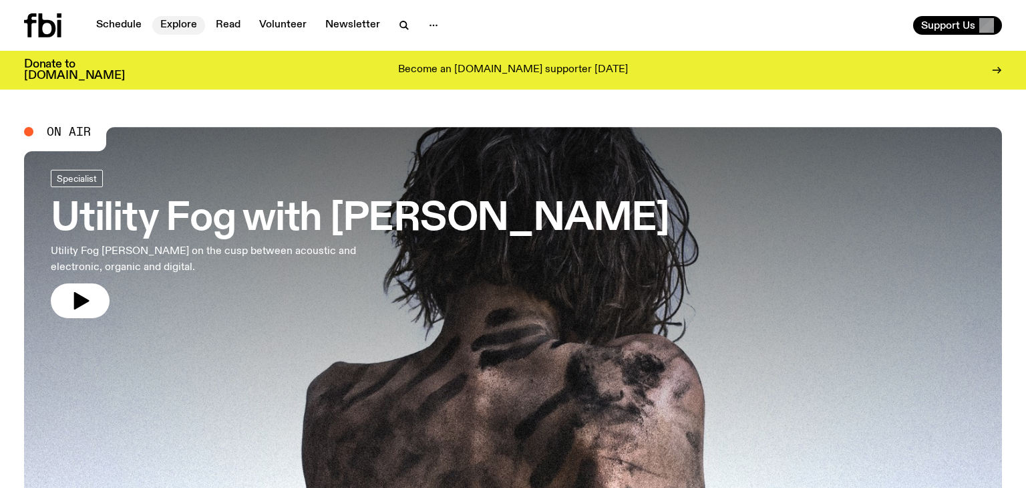
click at [174, 21] on link "Explore" at bounding box center [178, 25] width 53 height 19
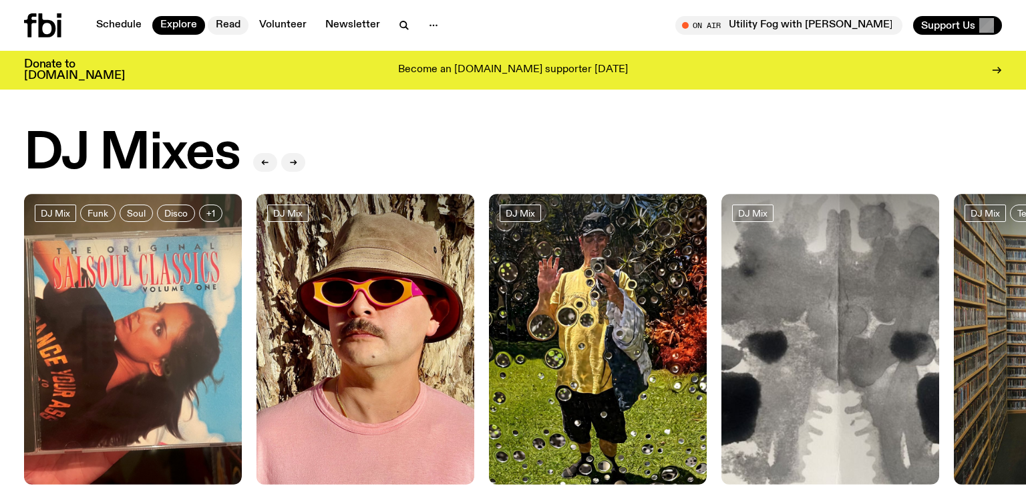
click at [214, 29] on link "Read" at bounding box center [228, 25] width 41 height 19
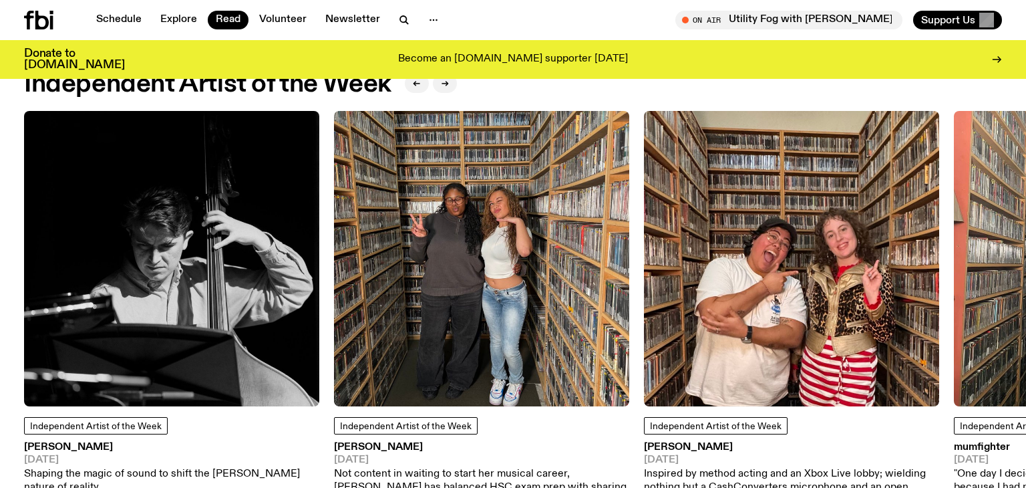
scroll to position [1114, 0]
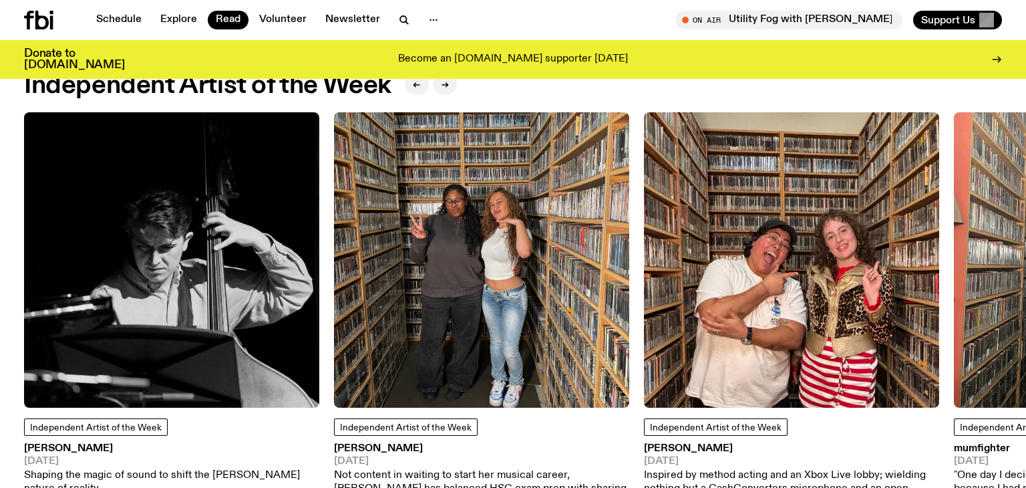
click at [464, 301] on img at bounding box center [481, 259] width 295 height 295
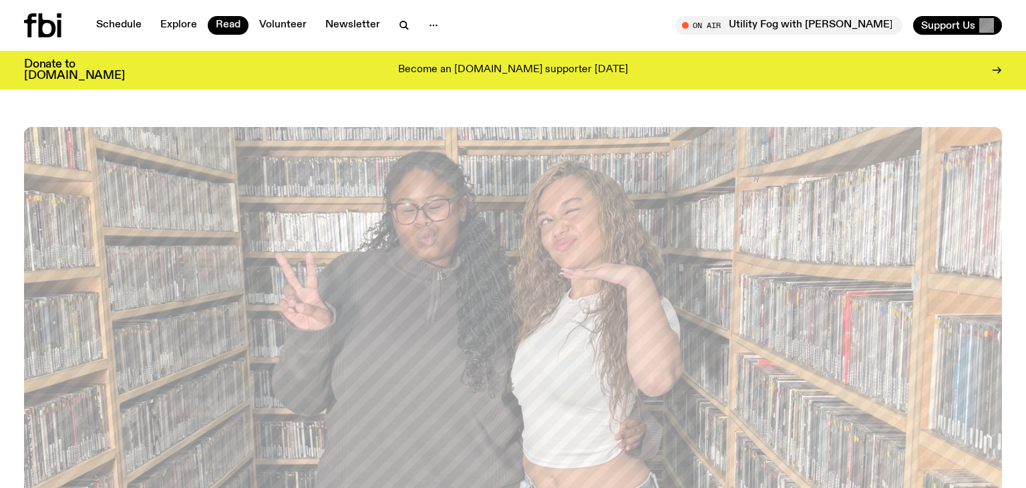
click at [69, 44] on div "Schedule Explore Read Volunteer Newsletter On Air Utility Fog with [PERSON_NAME…" at bounding box center [513, 25] width 1026 height 51
click at [64, 42] on div "Schedule Explore Read Volunteer Newsletter On Air Utility Fog with [PERSON_NAME…" at bounding box center [513, 25] width 1026 height 51
click at [33, 25] on icon at bounding box center [42, 25] width 37 height 24
